Goal: Transaction & Acquisition: Purchase product/service

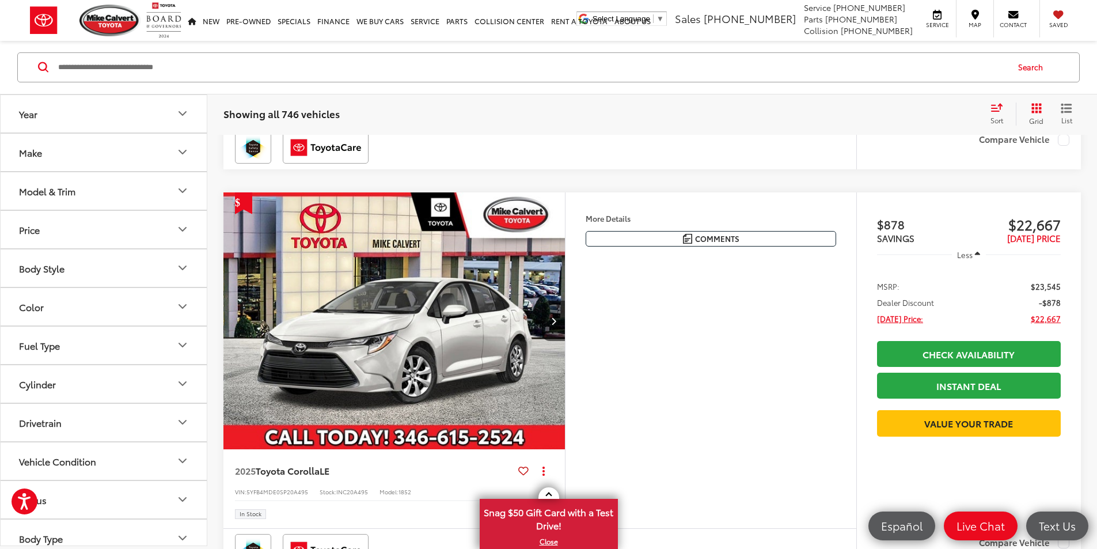
click at [122, 195] on button "Model & Trim" at bounding box center [104, 190] width 207 height 37
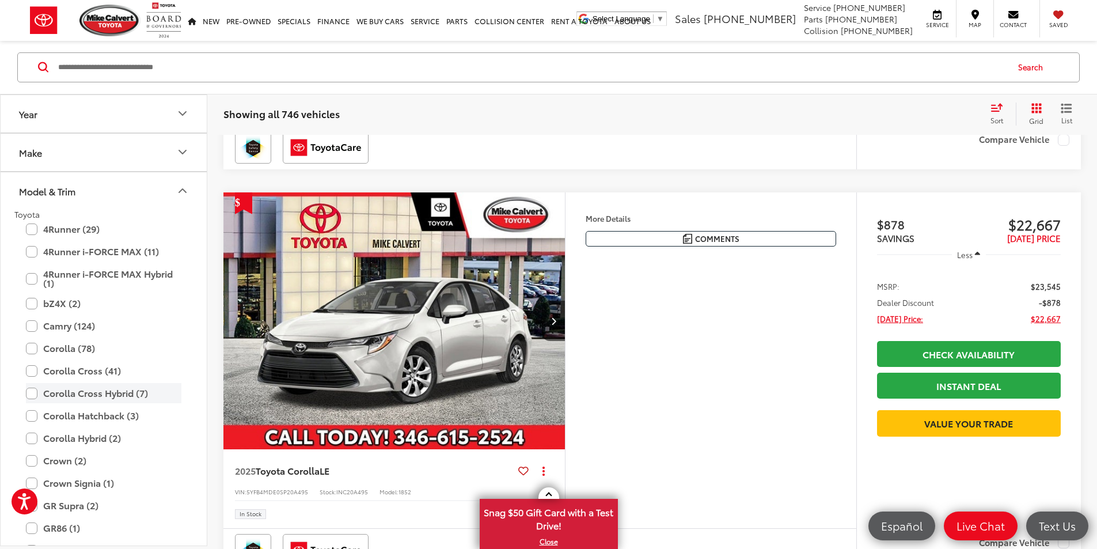
scroll to position [242, 0]
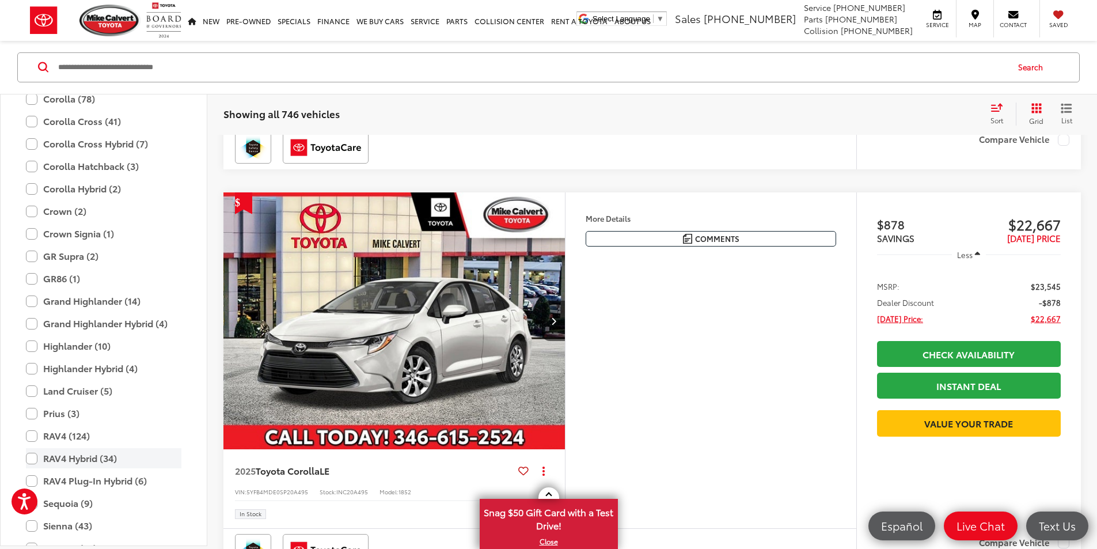
click at [29, 458] on label "RAV4 Hybrid (34)" at bounding box center [103, 459] width 155 height 20
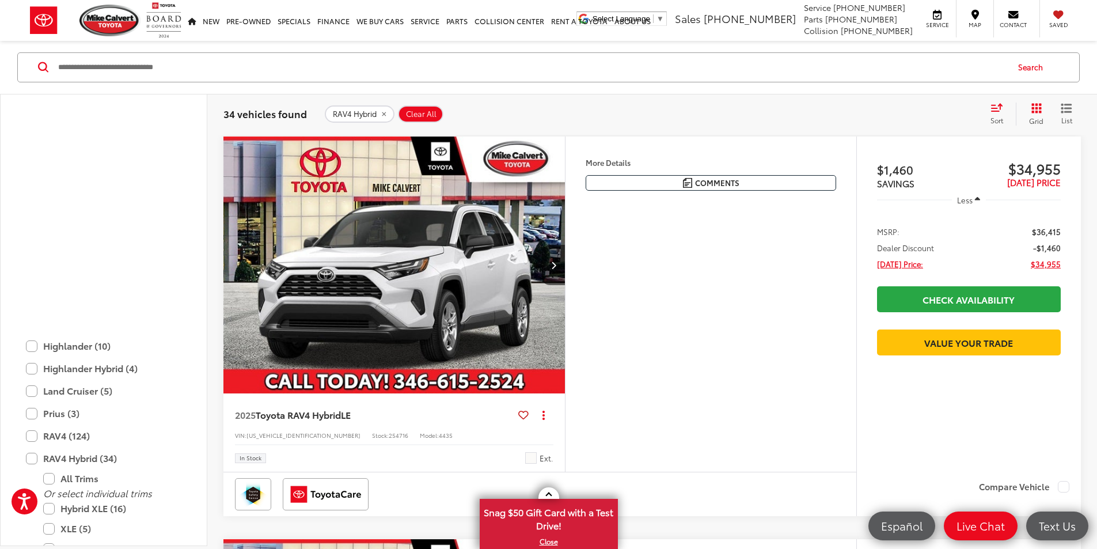
scroll to position [492, 0]
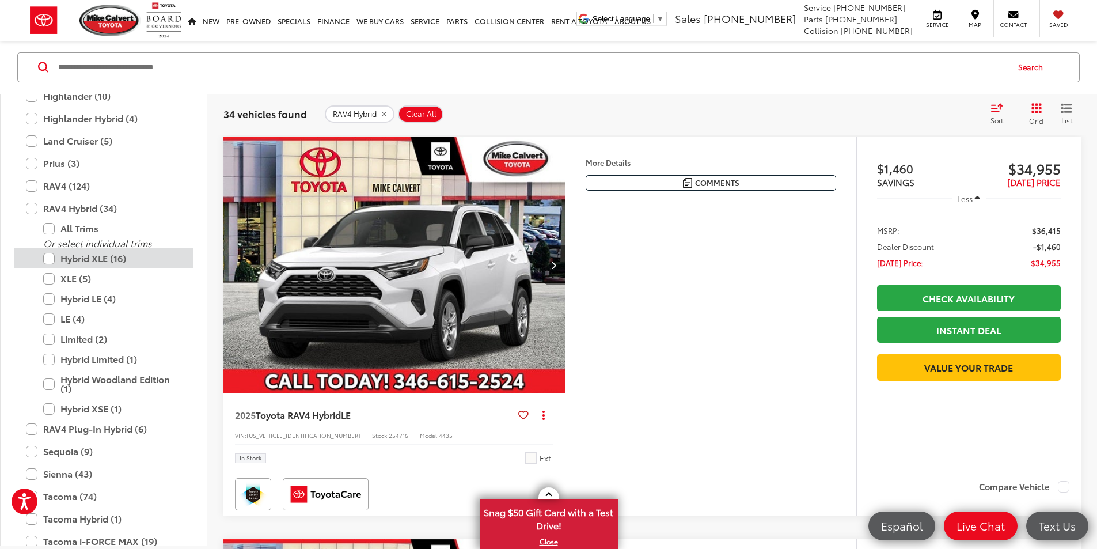
click at [51, 263] on label "Hybrid XLE (16)" at bounding box center [112, 259] width 138 height 20
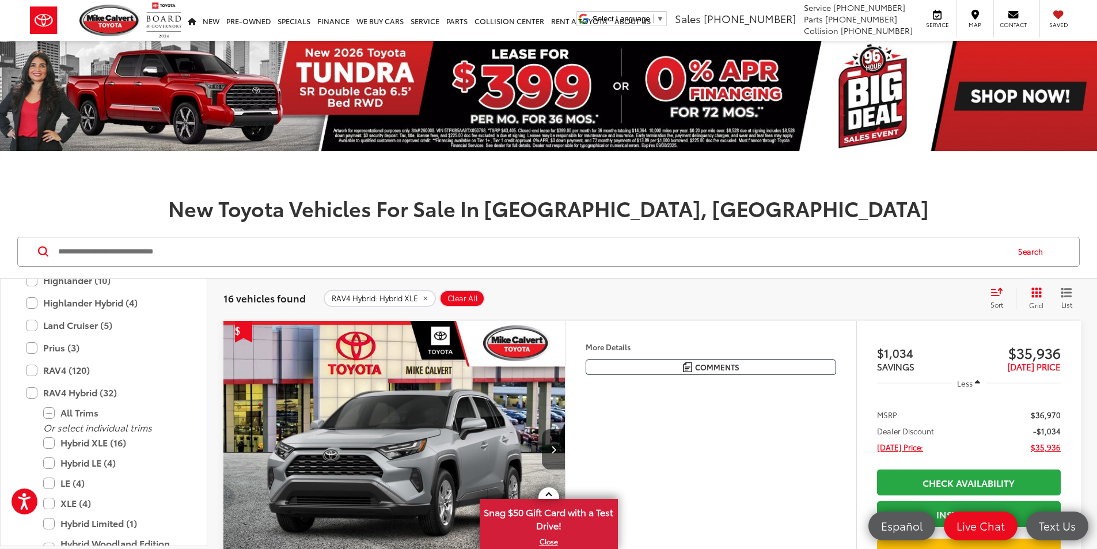
scroll to position [249, 0]
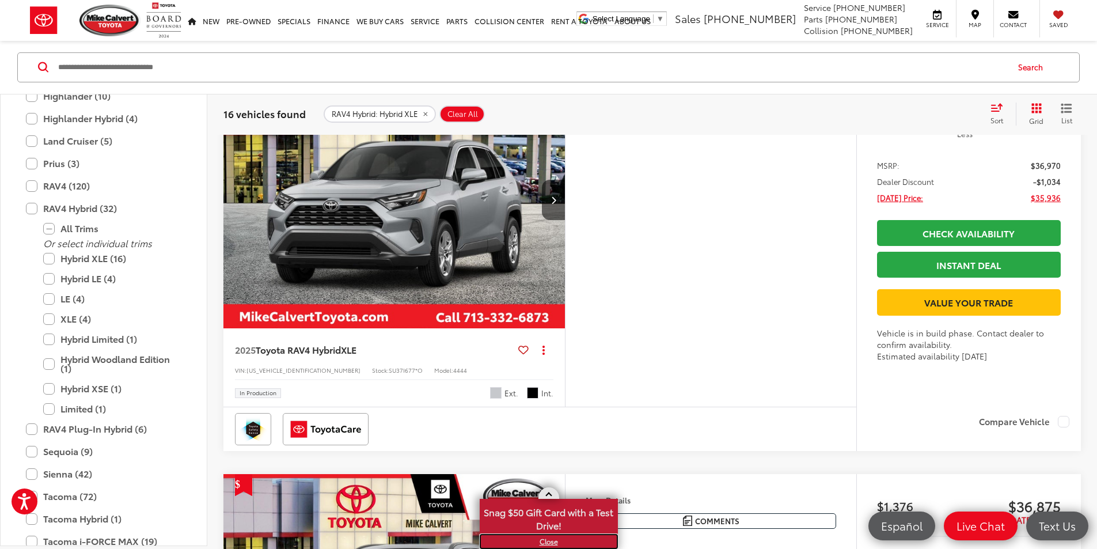
click at [548, 542] on link "X" at bounding box center [549, 541] width 136 height 13
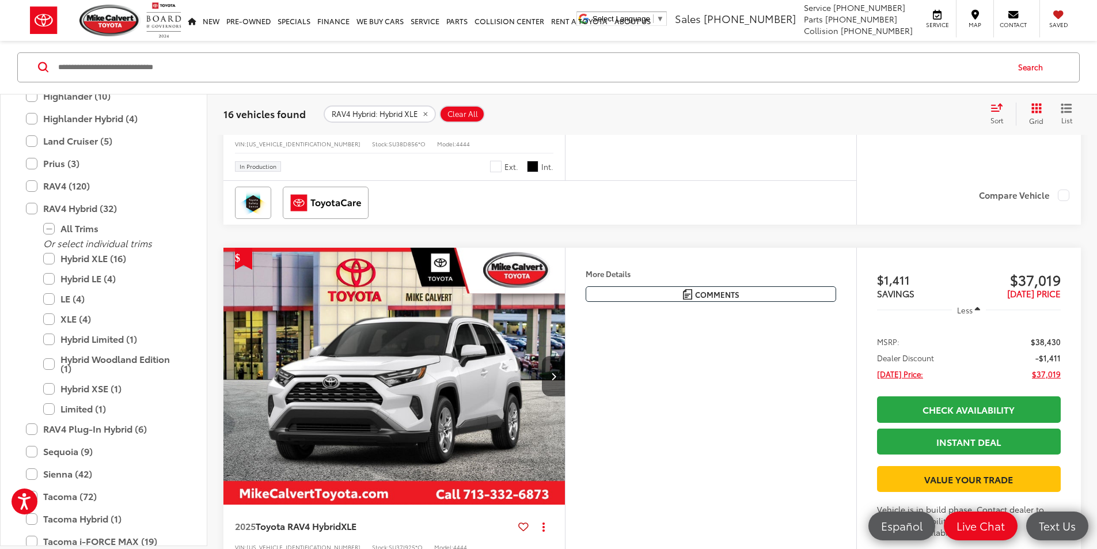
scroll to position [1746, 0]
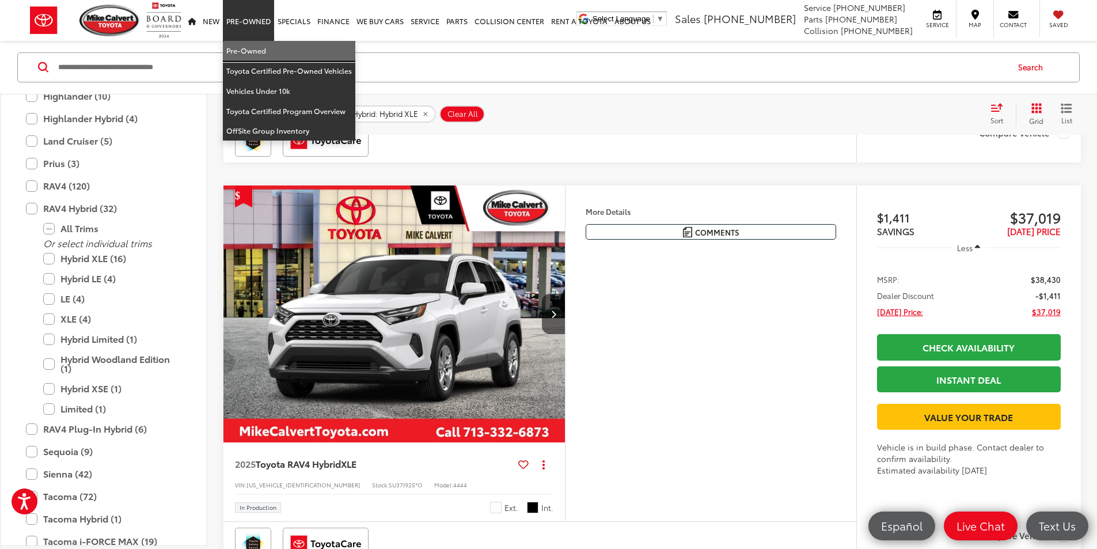
click at [260, 45] on link "Pre-Owned" at bounding box center [289, 51] width 132 height 20
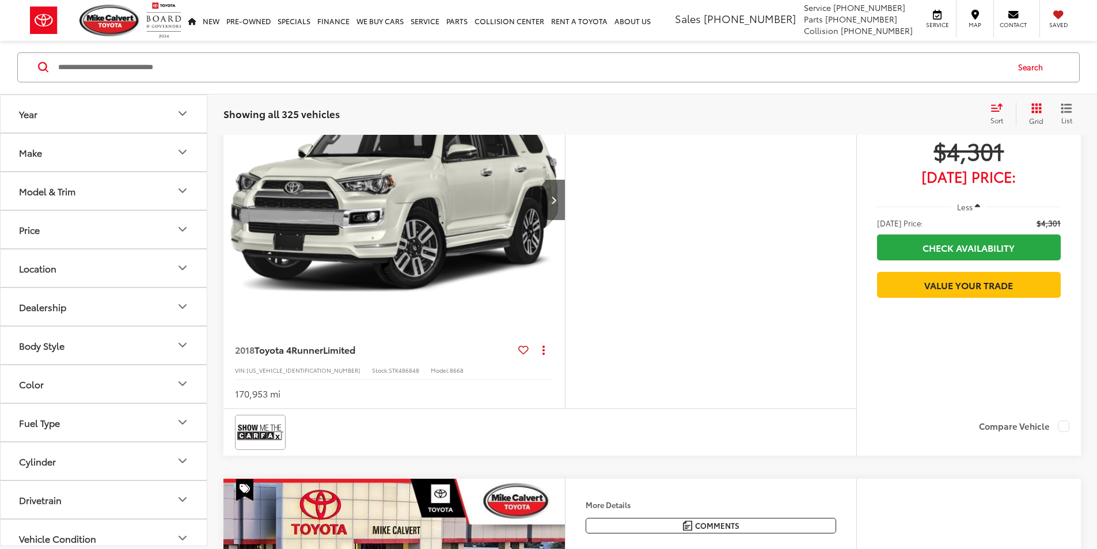
click at [170, 235] on button "Price" at bounding box center [104, 229] width 207 height 37
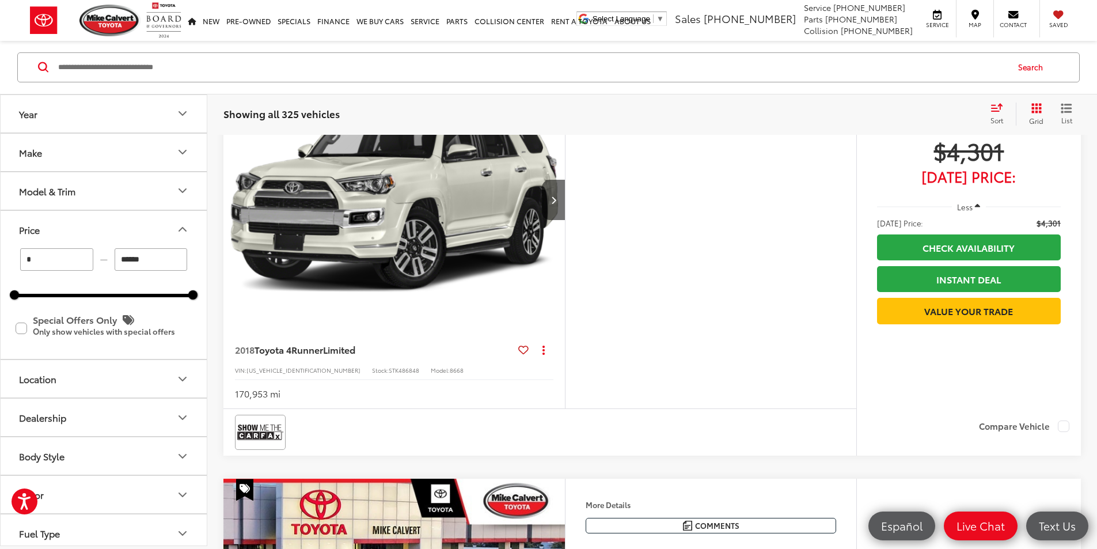
click at [173, 229] on button "Price" at bounding box center [104, 229] width 207 height 37
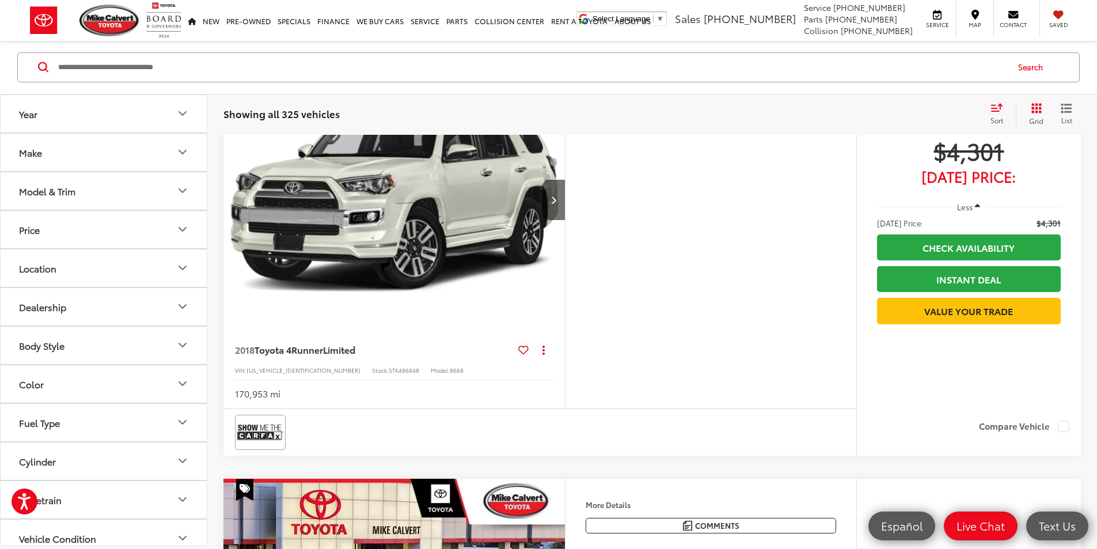
scroll to position [249, 0]
click at [162, 157] on button "Make" at bounding box center [104, 152] width 207 height 37
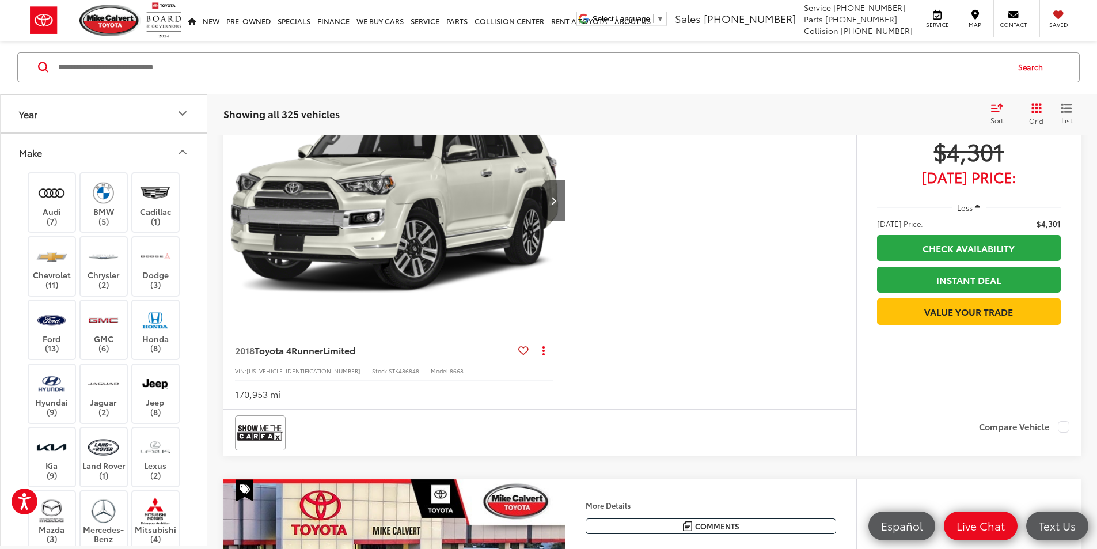
click at [162, 157] on button "Make" at bounding box center [104, 152] width 207 height 37
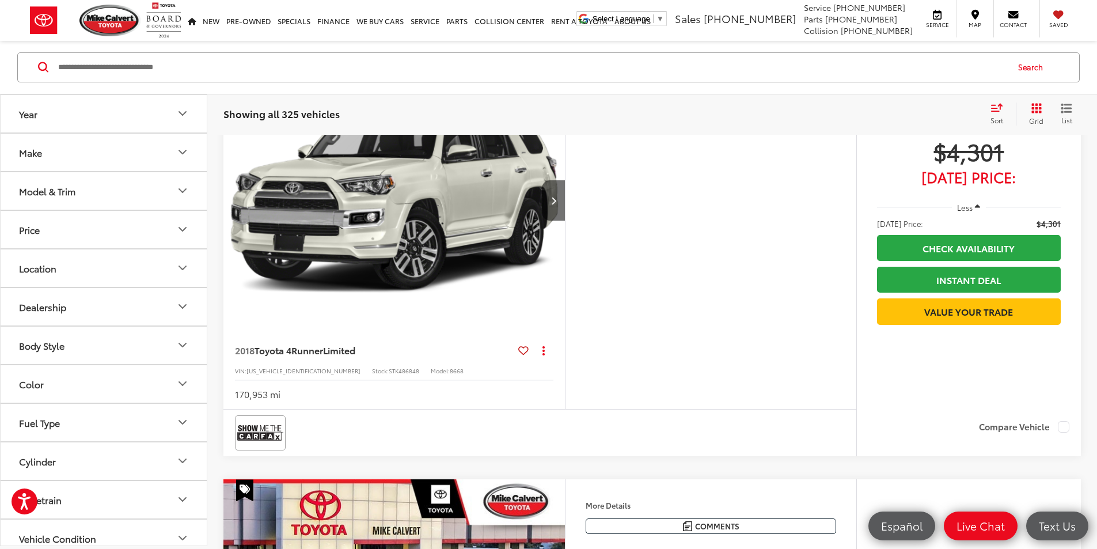
click at [149, 195] on button "Model & Trim" at bounding box center [104, 190] width 207 height 37
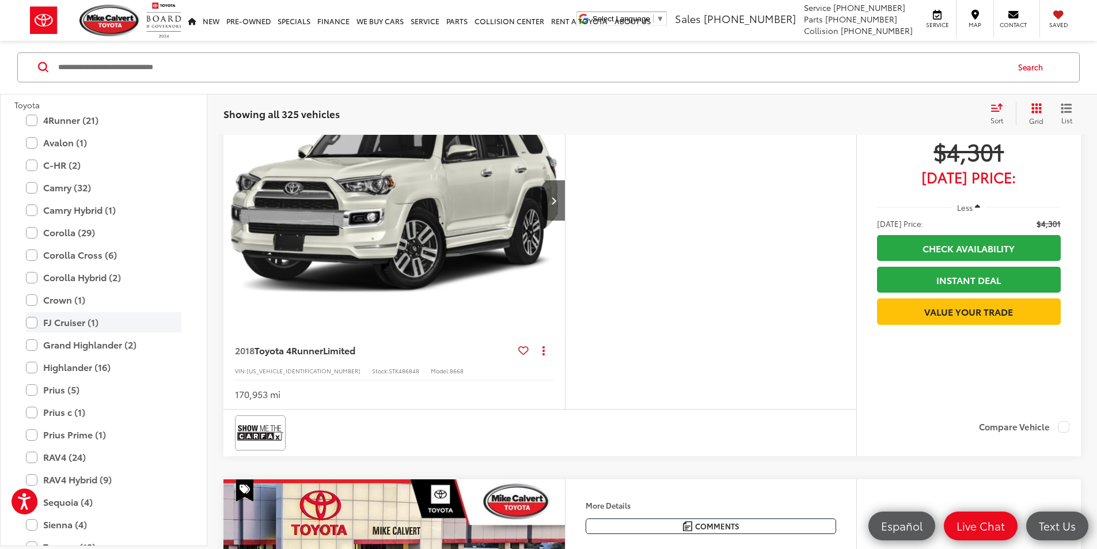
scroll to position [2246, 0]
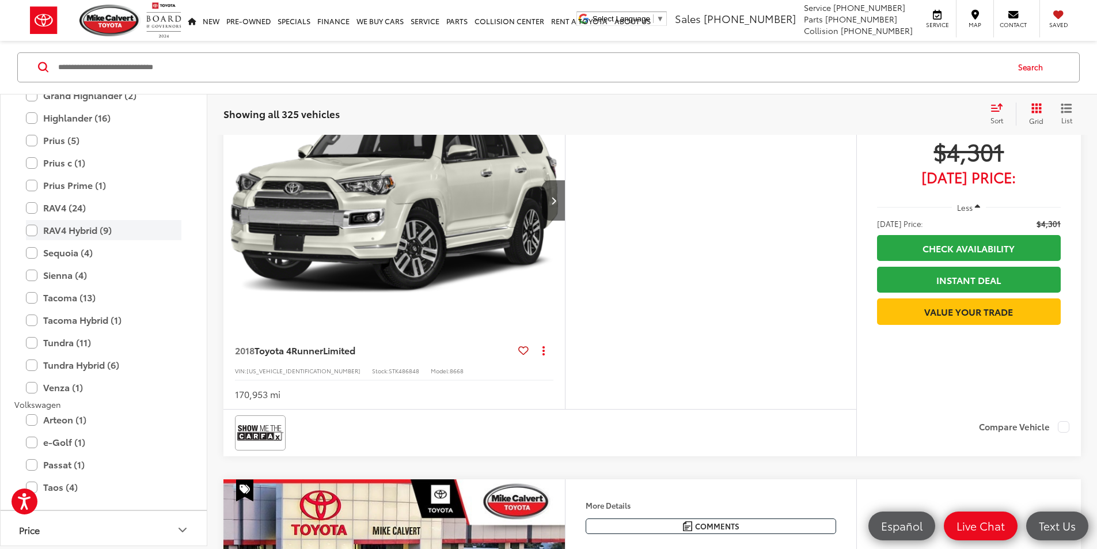
click at [27, 229] on label "RAV4 Hybrid (9)" at bounding box center [103, 231] width 155 height 20
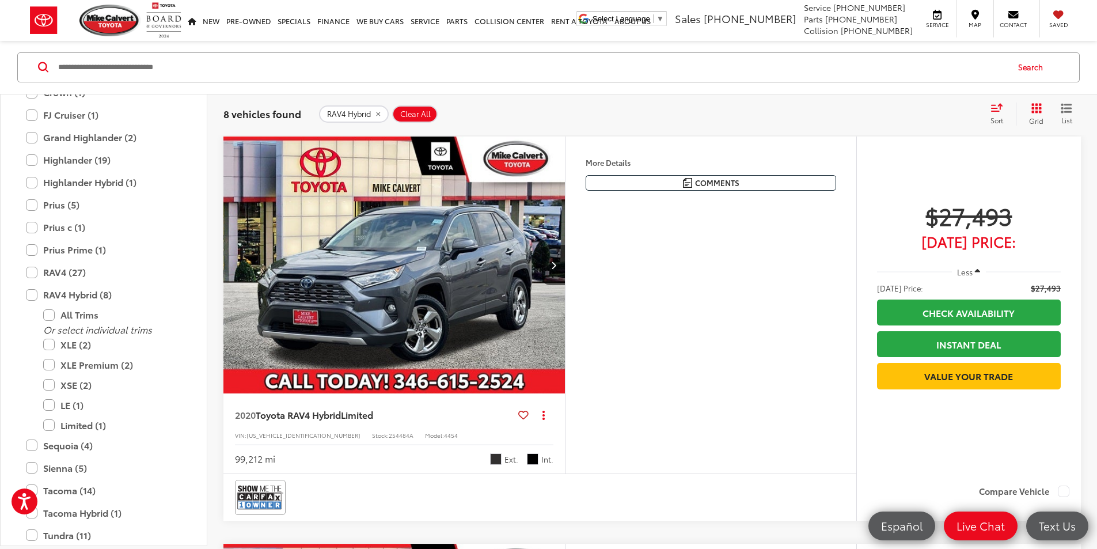
scroll to position [2453, 0]
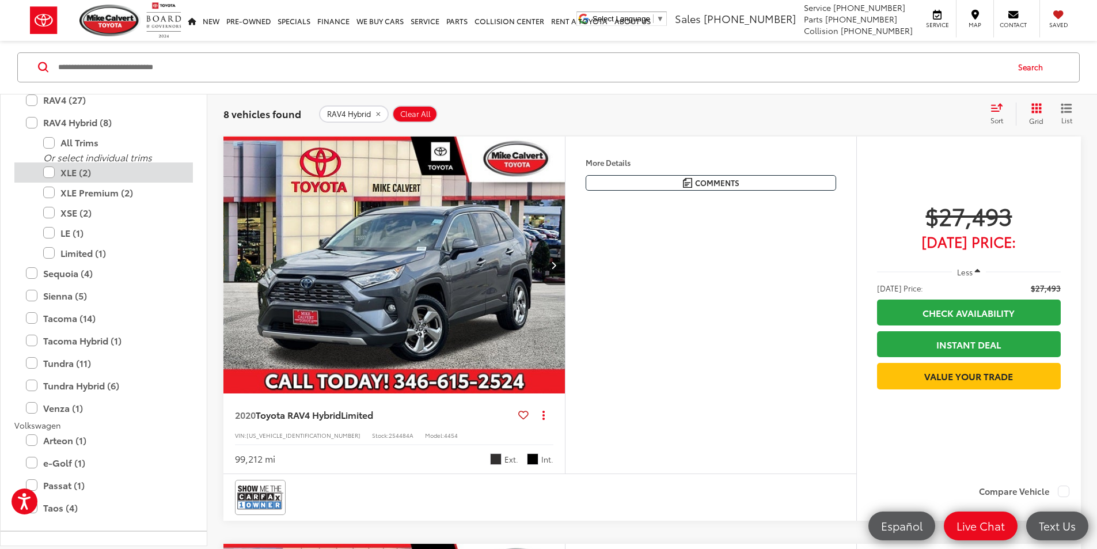
click at [63, 174] on label "XLE (2)" at bounding box center [112, 172] width 138 height 20
